Goal: Communication & Community: Participate in discussion

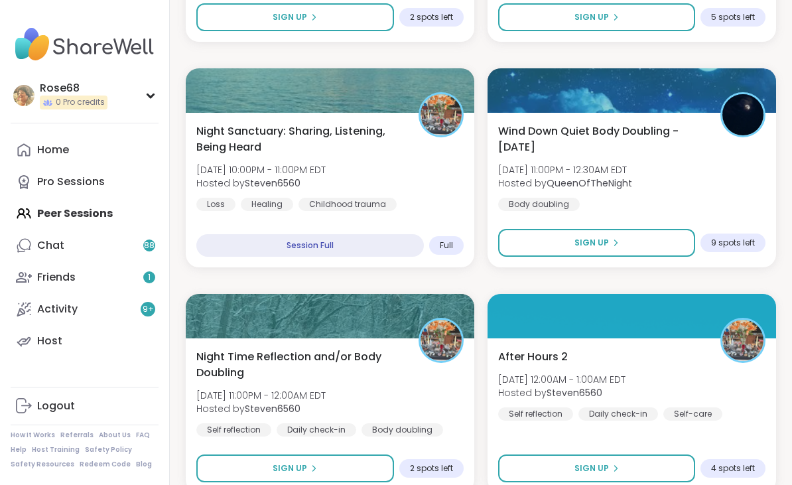
scroll to position [3761, 0]
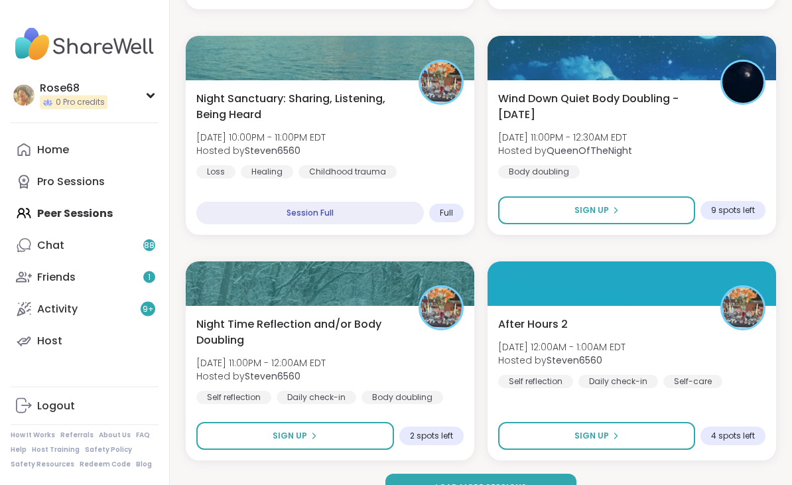
click at [439, 484] on span "Load more sessions" at bounding box center [481, 488] width 92 height 12
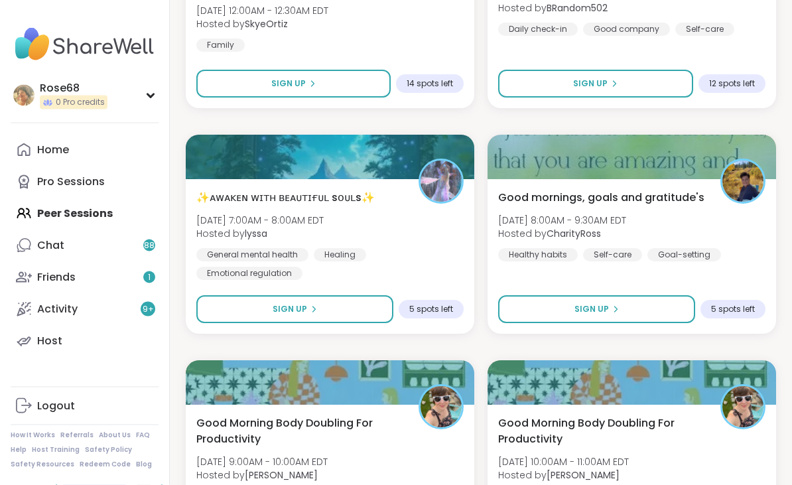
scroll to position [4340, 0]
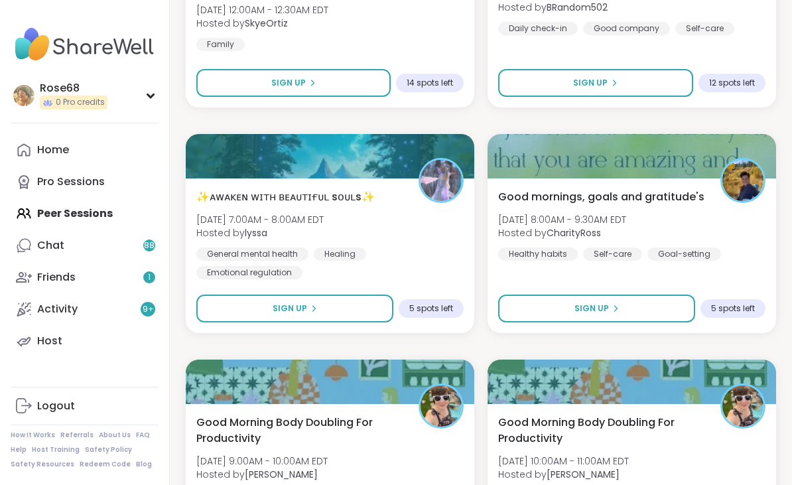
click at [280, 315] on span "Sign Up" at bounding box center [290, 309] width 35 height 12
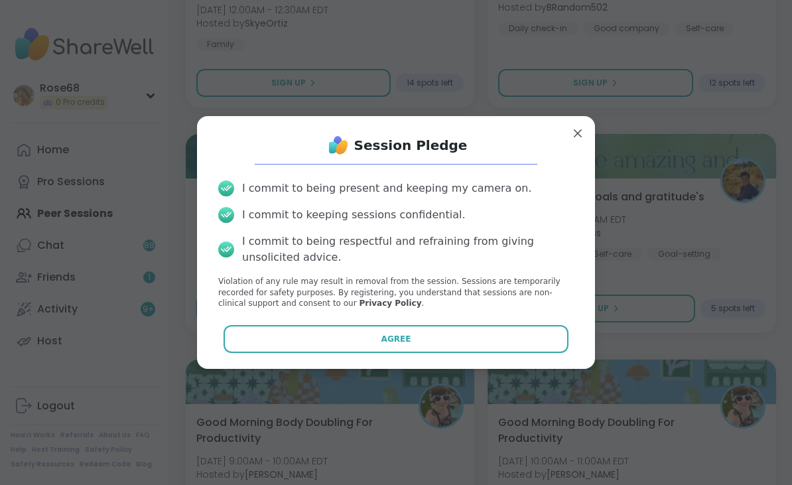
click at [326, 353] on button "Agree" at bounding box center [397, 339] width 346 height 28
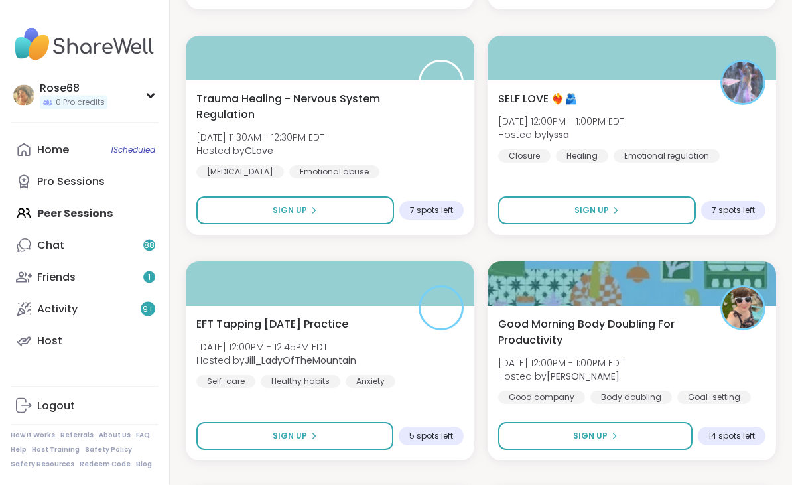
scroll to position [5347, 0]
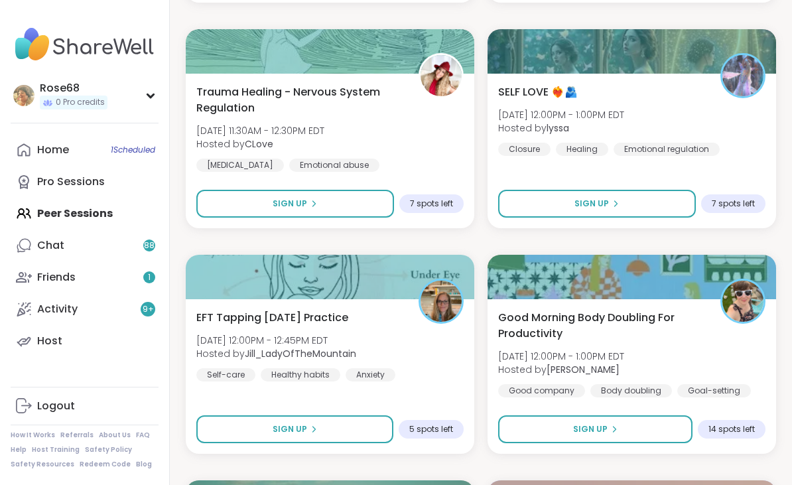
click at [301, 425] on span "Sign Up" at bounding box center [290, 429] width 35 height 12
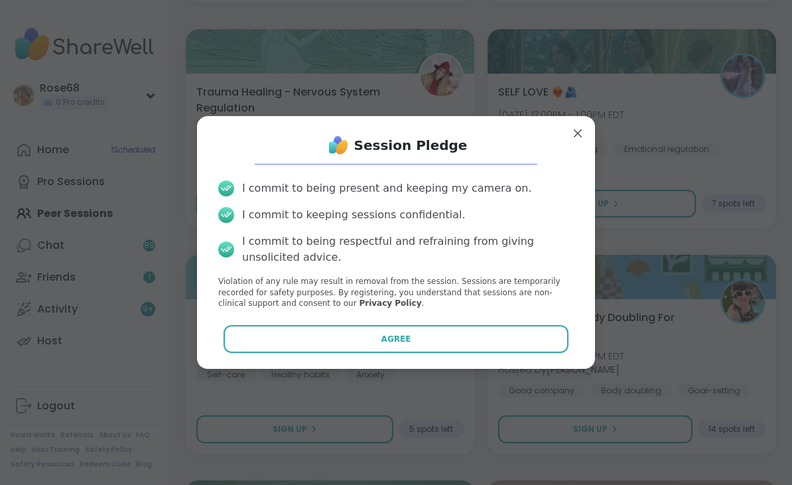
click at [331, 353] on button "Agree" at bounding box center [397, 339] width 346 height 28
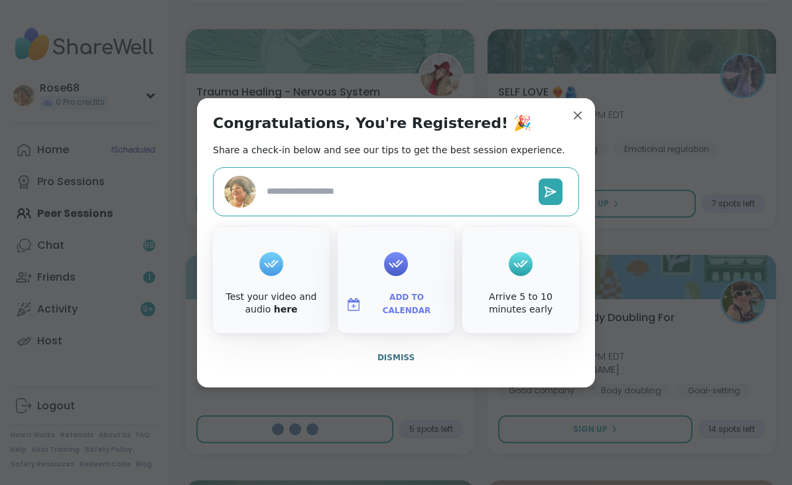
type textarea "*"
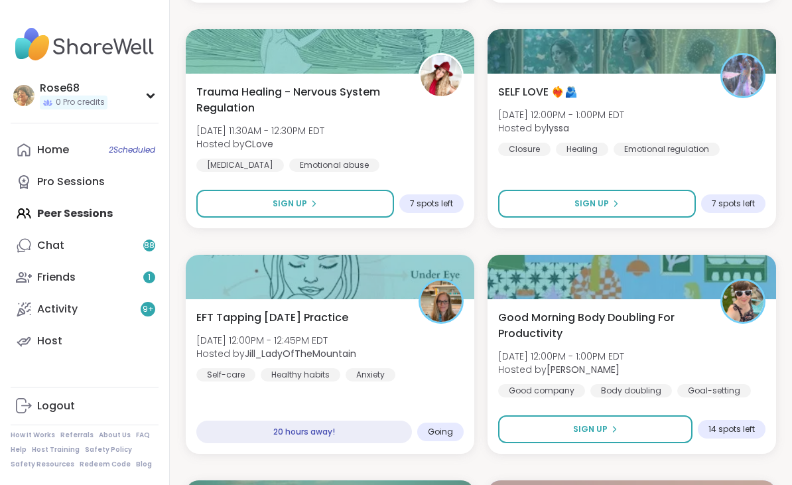
click at [50, 240] on div "Chat 88" at bounding box center [50, 245] width 27 height 15
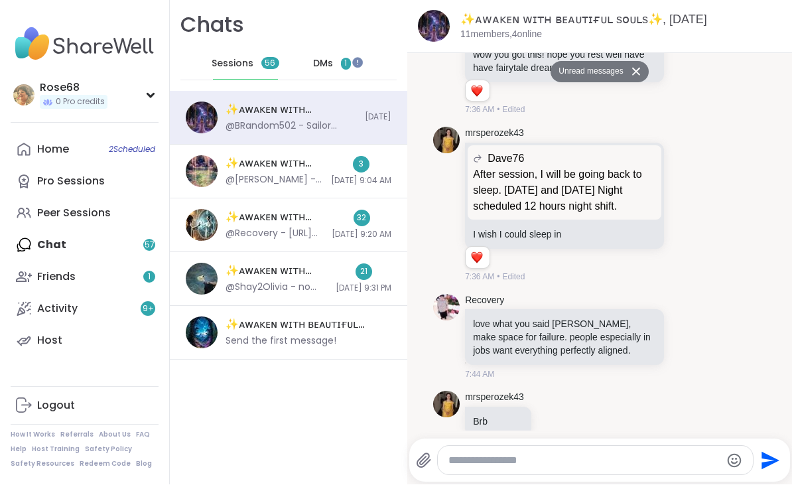
scroll to position [2326, 0]
click at [678, 346] on div at bounding box center [673, 338] width 12 height 16
click at [686, 344] on icon at bounding box center [687, 337] width 12 height 13
click at [579, 322] on div "Select Reaction: Heart" at bounding box center [582, 317] width 12 height 12
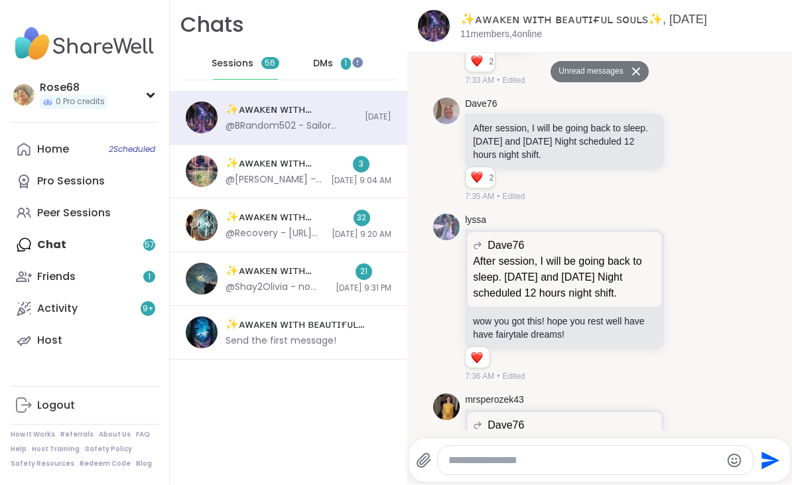
scroll to position [2060, 0]
click at [241, 174] on div "@[PERSON_NAME] - @Suze03 thank you, I appreciate you for being a healthcare wor…" at bounding box center [275, 180] width 98 height 13
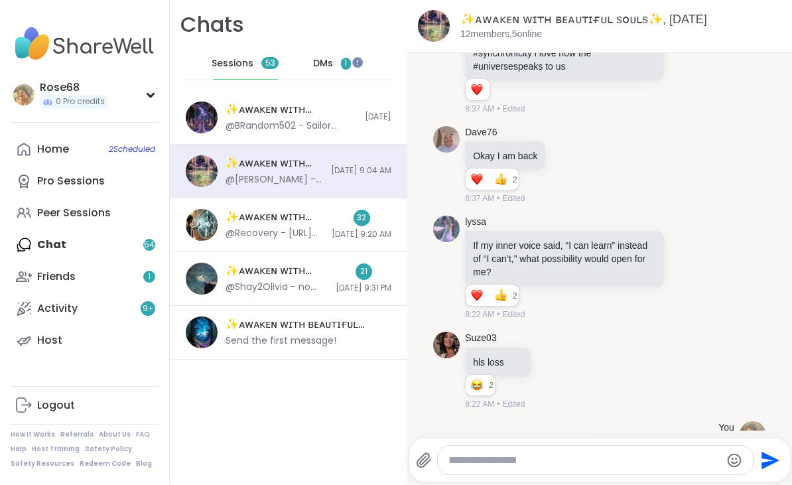
scroll to position [3091, 0]
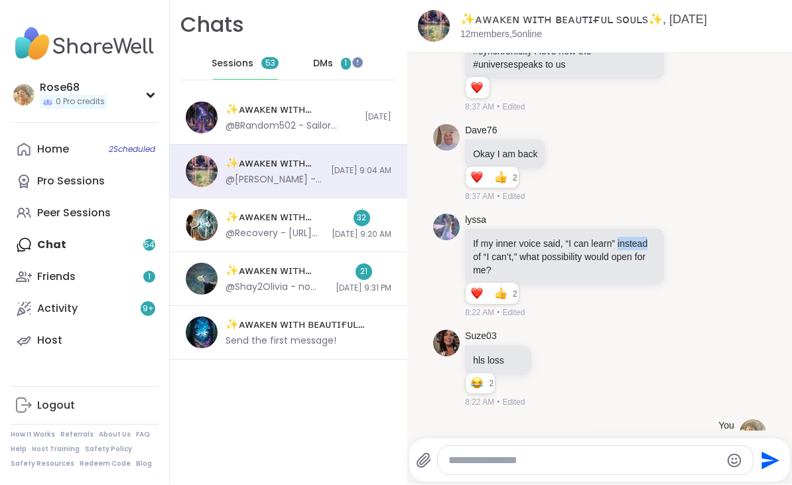
click at [685, 266] on icon at bounding box center [687, 265] width 12 height 13
click at [579, 241] on button "Select Reaction: Heart" at bounding box center [582, 245] width 27 height 27
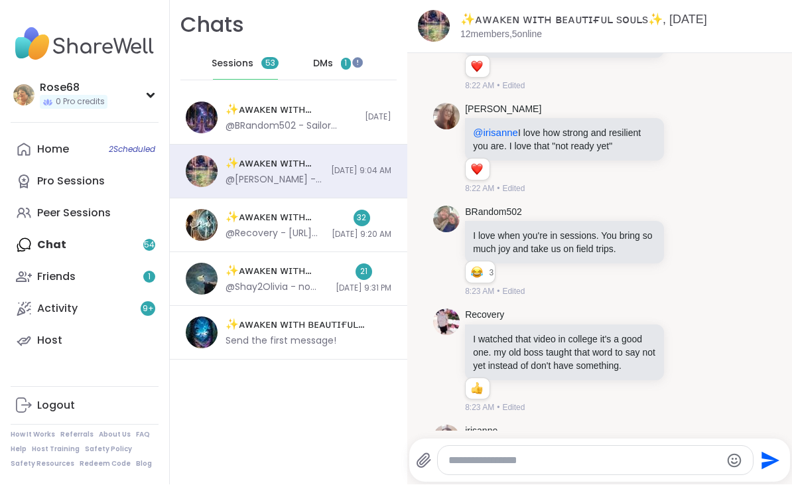
scroll to position [3601, 0]
click at [685, 253] on icon at bounding box center [687, 252] width 4 height 1
click at [522, 241] on button "Select Reaction: Joy" at bounding box center [523, 229] width 27 height 27
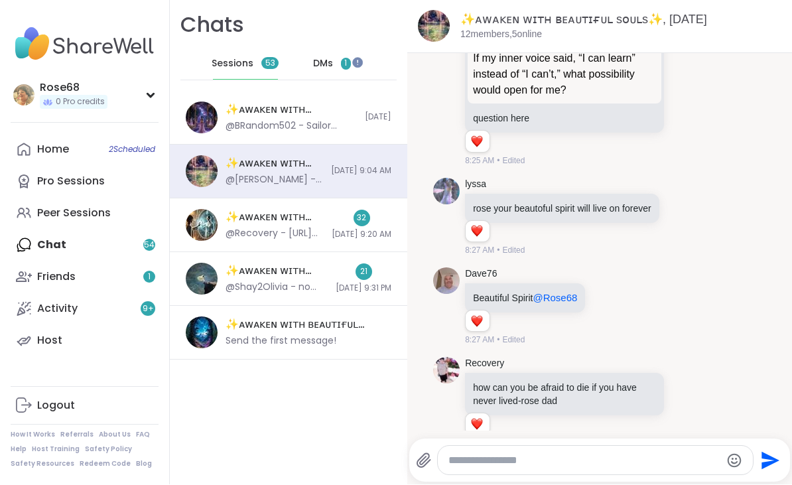
scroll to position [5642, 0]
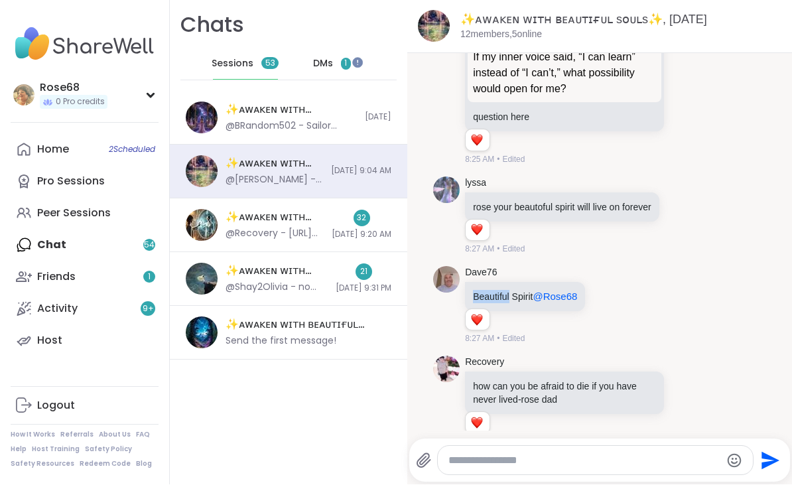
click at [614, 301] on icon at bounding box center [608, 305] width 12 height 13
click at [614, 306] on icon at bounding box center [608, 305] width 12 height 13
click at [614, 301] on icon at bounding box center [608, 305] width 12 height 13
click at [509, 281] on div "Select Reaction: Heart" at bounding box center [503, 285] width 12 height 12
click at [515, 293] on p "Beautiful Spirit @Rose68" at bounding box center [525, 297] width 104 height 13
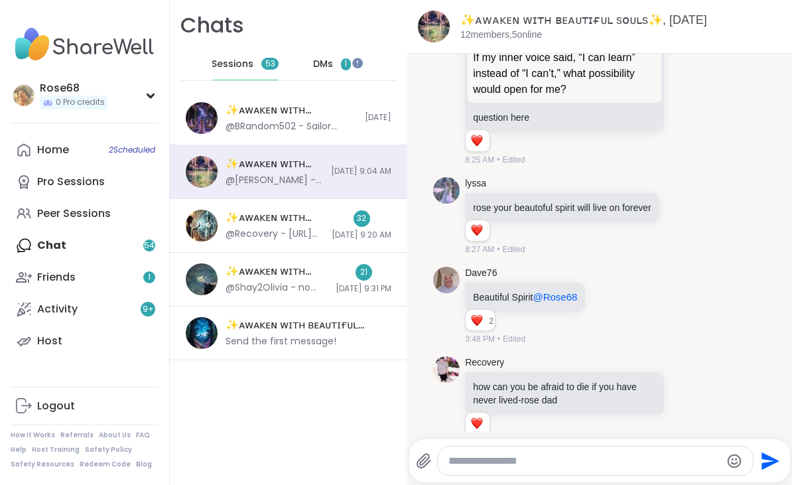
click at [629, 305] on icon at bounding box center [623, 306] width 12 height 16
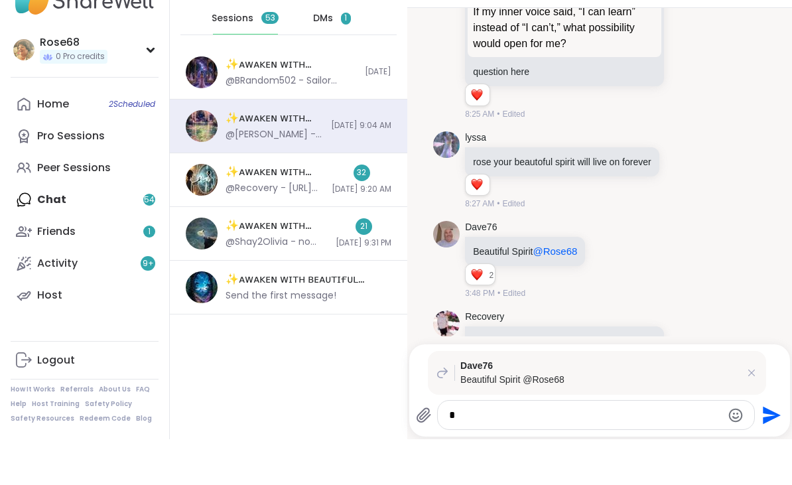
scroll to position [0, 0]
type textarea "**********"
click at [768, 452] on icon "Send" at bounding box center [772, 461] width 18 height 18
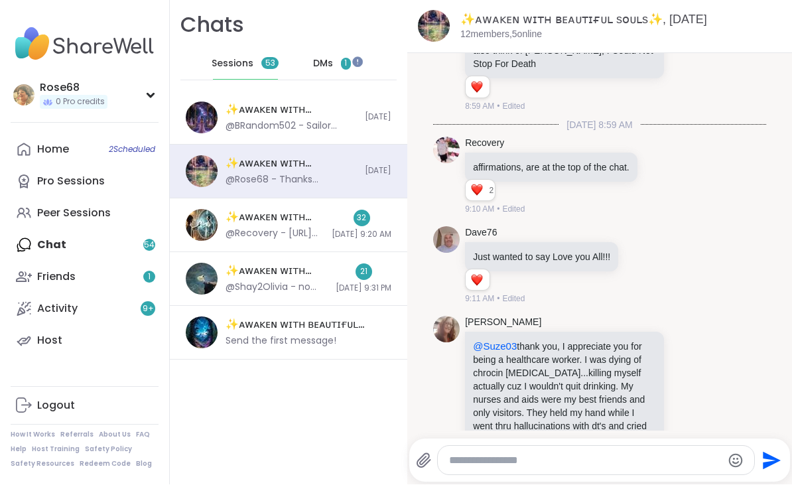
scroll to position [14343, 0]
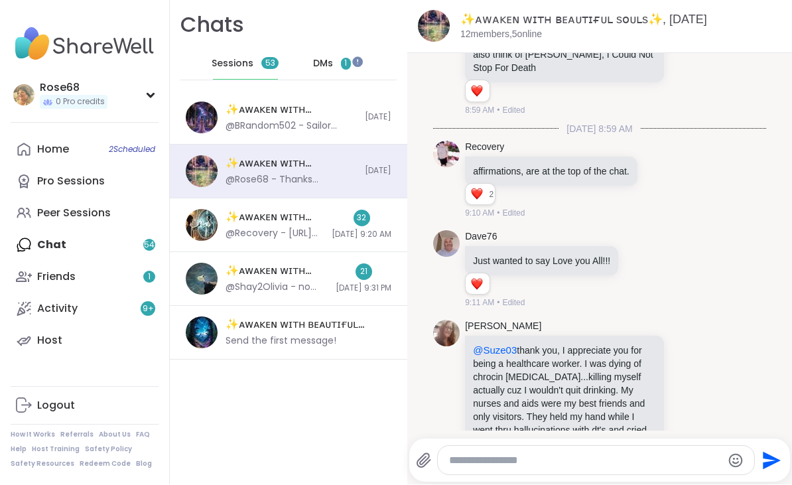
click at [648, 263] on icon at bounding box center [642, 269] width 12 height 13
click at [542, 243] on div "Select Reaction: Heart" at bounding box center [536, 249] width 12 height 12
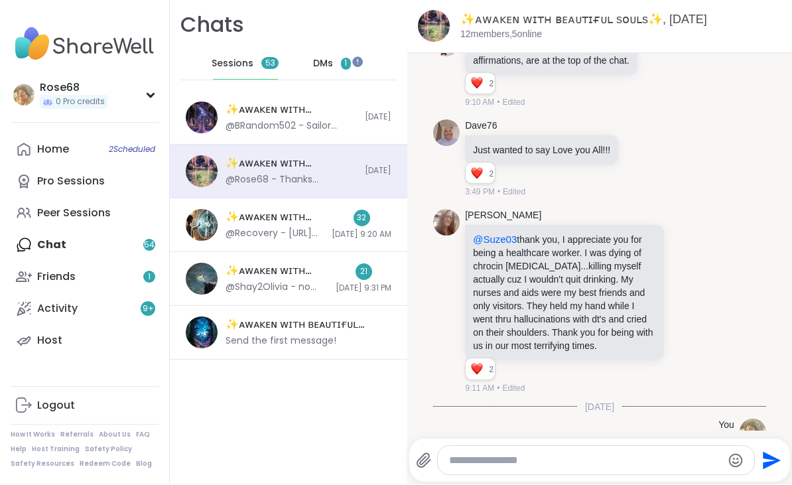
scroll to position [14557, 0]
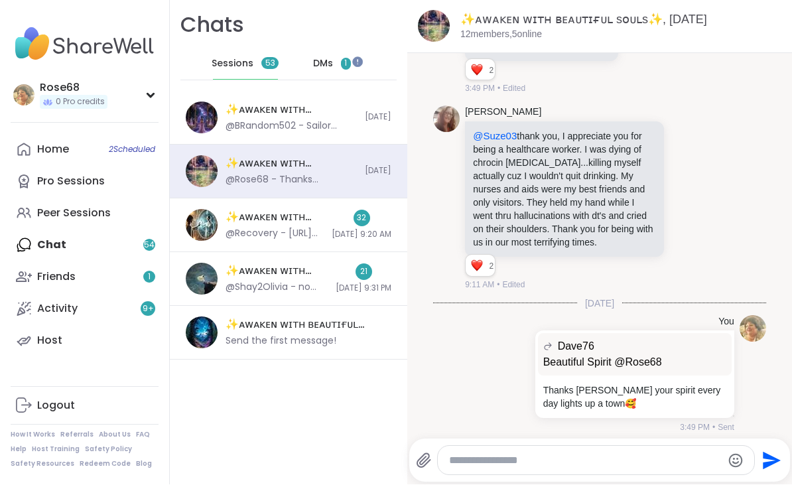
click at [267, 224] on div "✨ᴀᴡᴀᴋᴇɴ ᴡɪᴛʜ ʙᴇᴀᴜᴛɪғᴜʟ sᴏᴜʟs✨, [DATE]" at bounding box center [275, 217] width 98 height 15
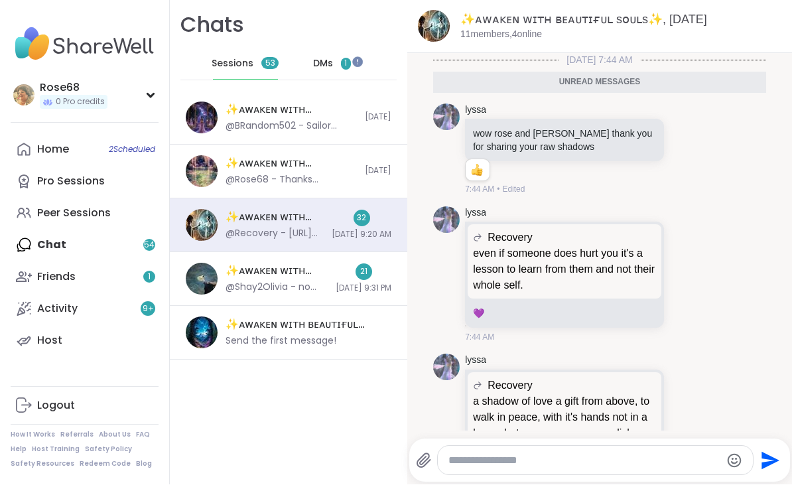
scroll to position [3233, 0]
